Goal: Task Accomplishment & Management: Use online tool/utility

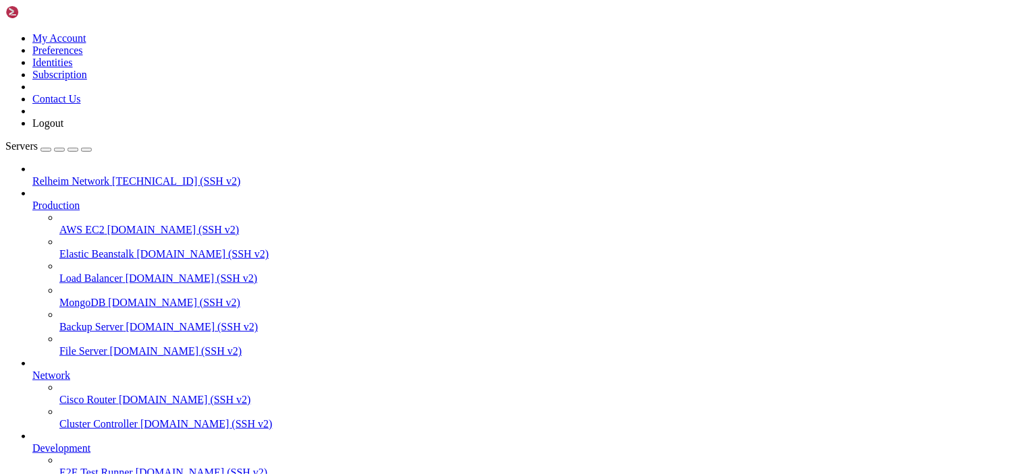
scroll to position [1755, 0]
drag, startPoint x: 310, startPoint y: 1068, endPoint x: 19, endPoint y: 916, distance: 328.7
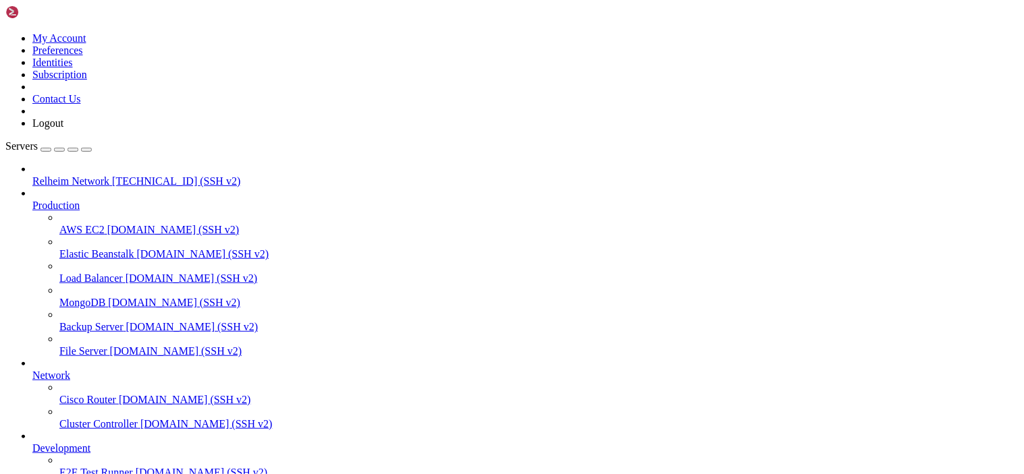
scroll to position [75, 0]
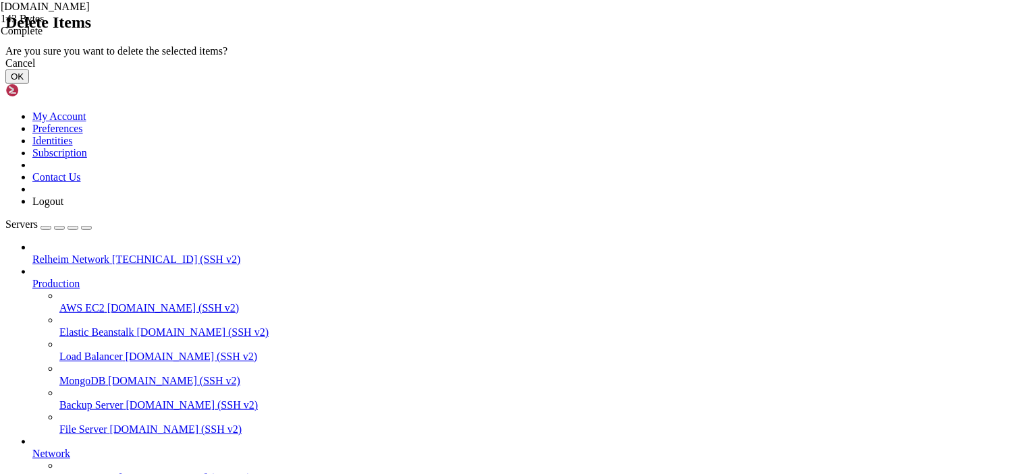
click at [29, 84] on button "OK" at bounding box center [17, 77] width 24 height 14
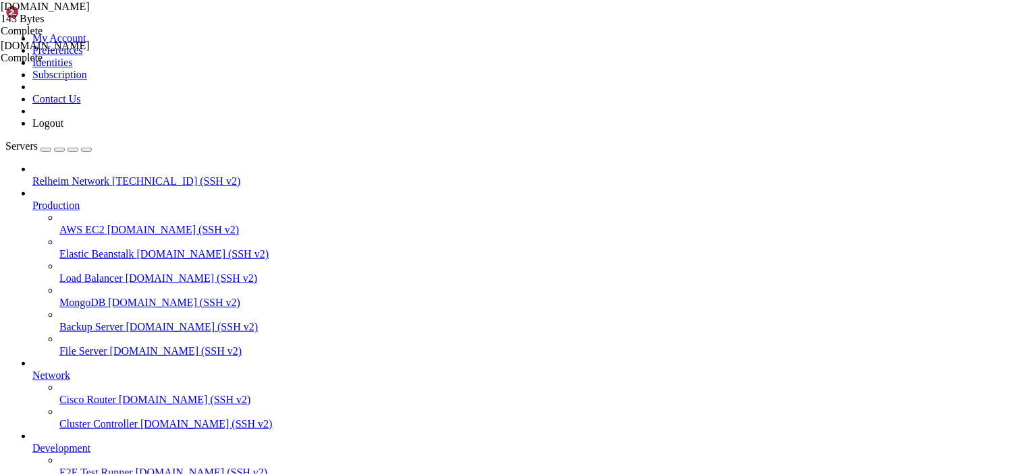
type input "/etc/wireguard"
